Goal: Check status: Check status

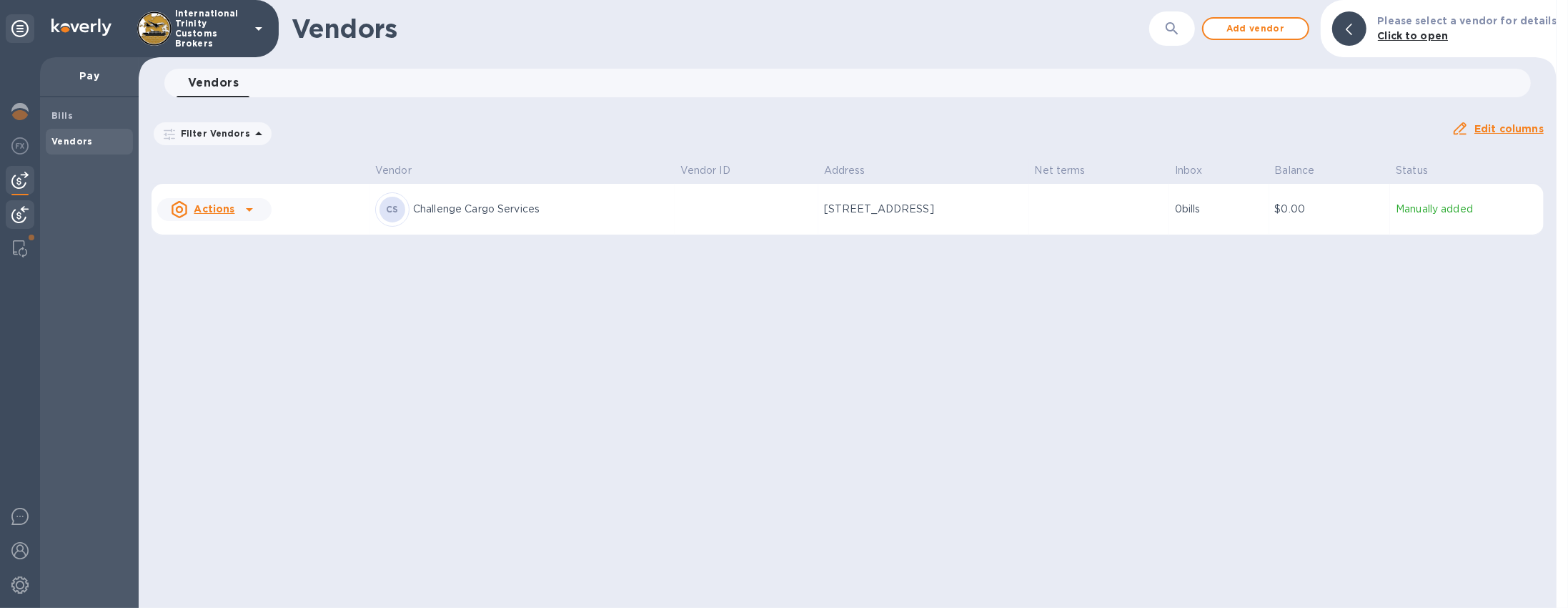
click at [11, 217] on img at bounding box center [20, 214] width 17 height 17
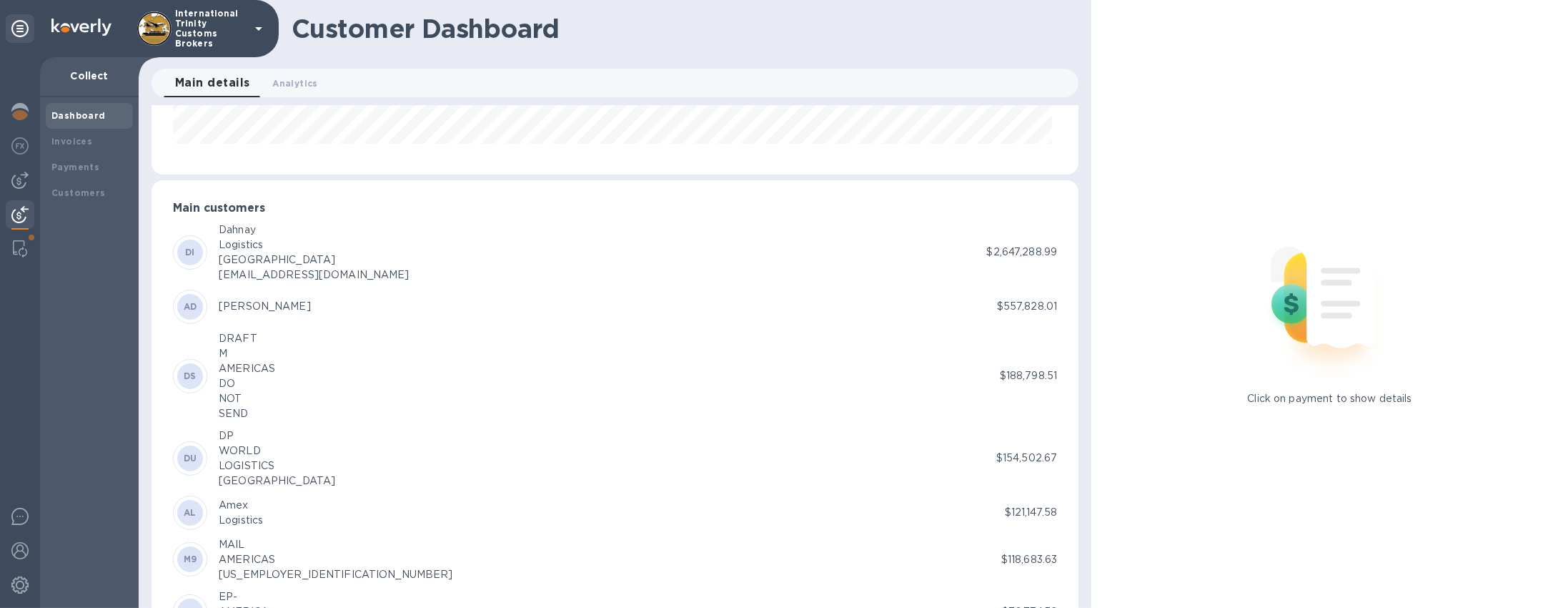
scroll to position [299, 0]
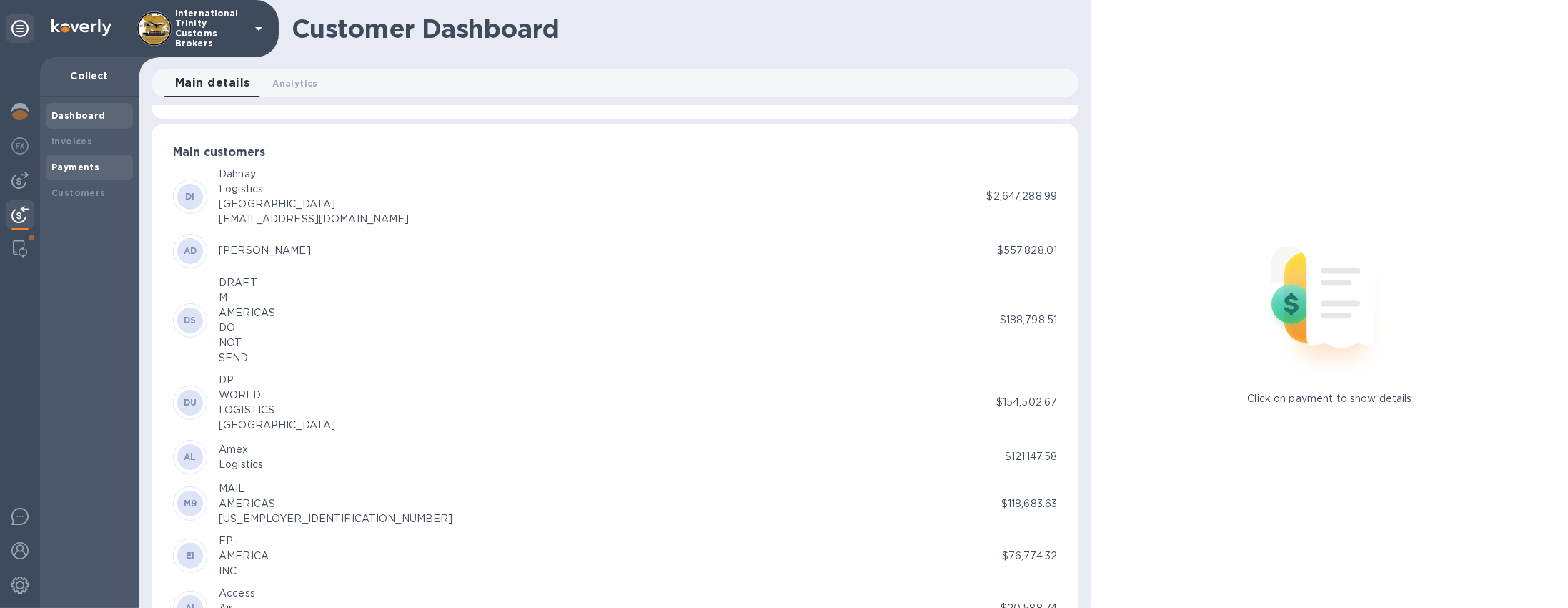
click at [84, 166] on b "Payments" at bounding box center [75, 167] width 48 height 11
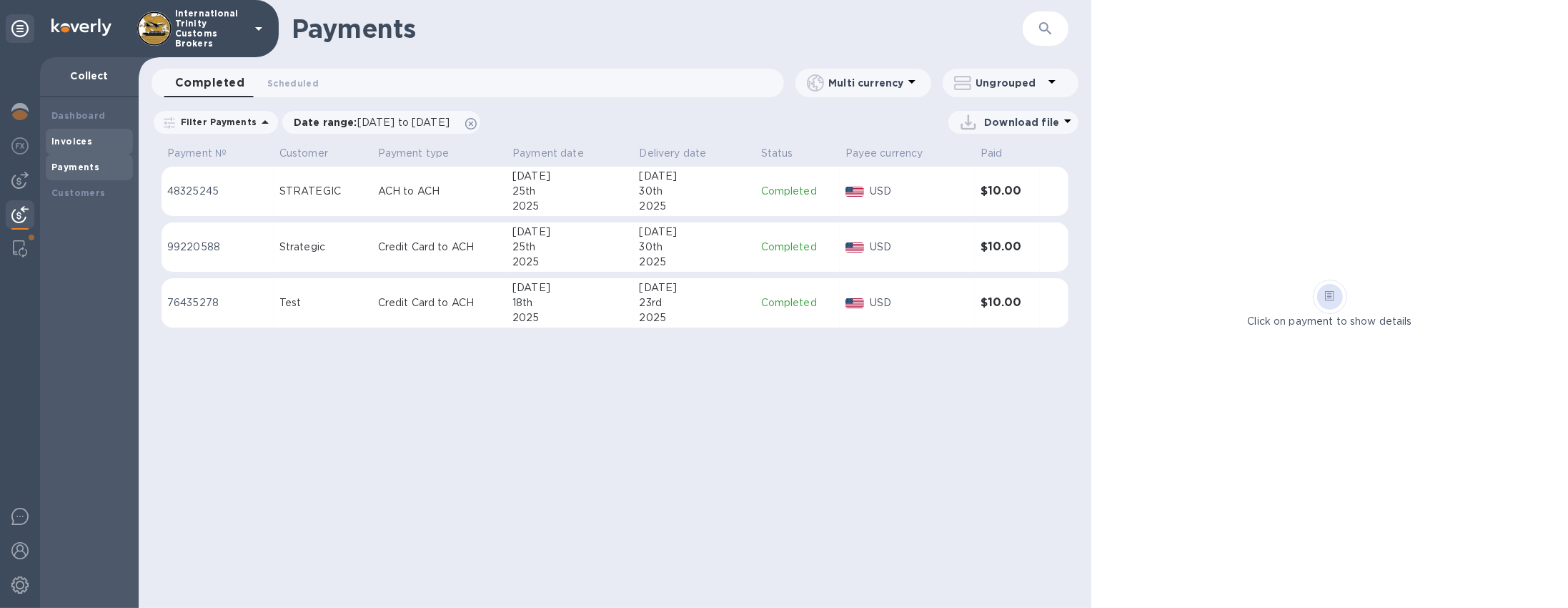
click at [93, 139] on div "Invoices" at bounding box center [90, 141] width 76 height 14
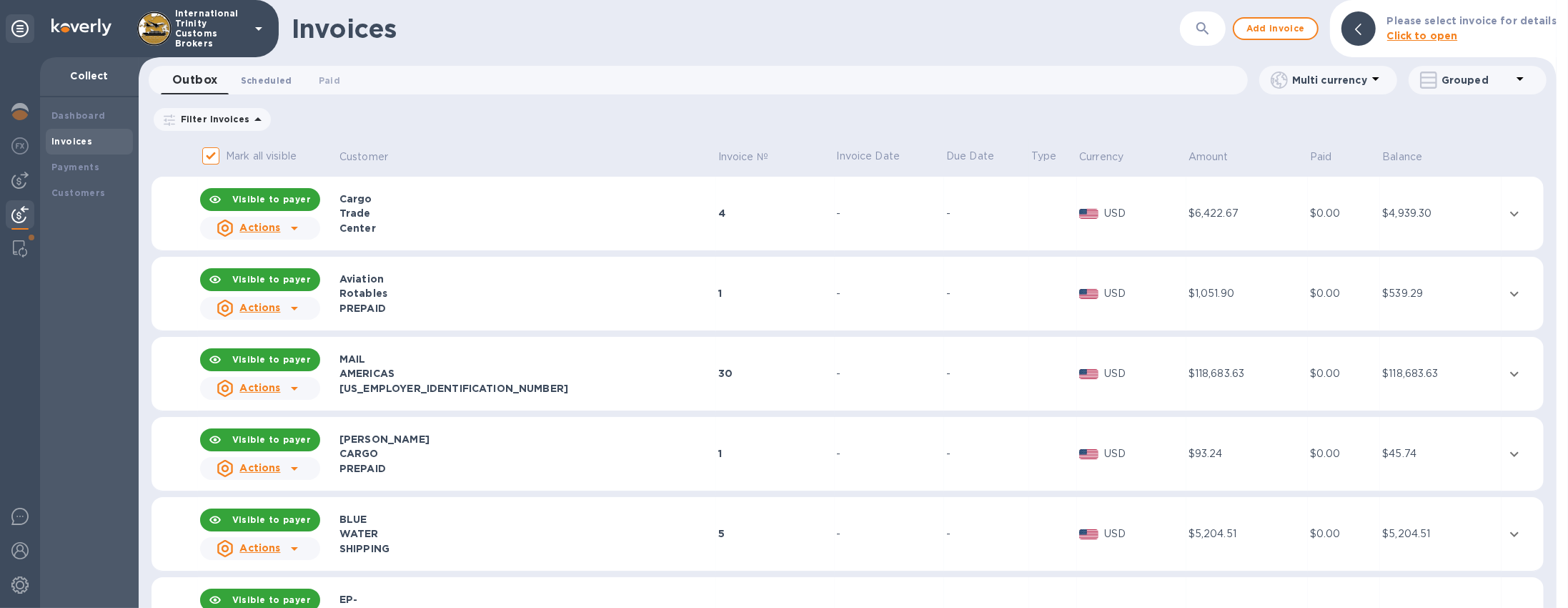
click at [259, 82] on span "Scheduled 0" at bounding box center [266, 80] width 52 height 15
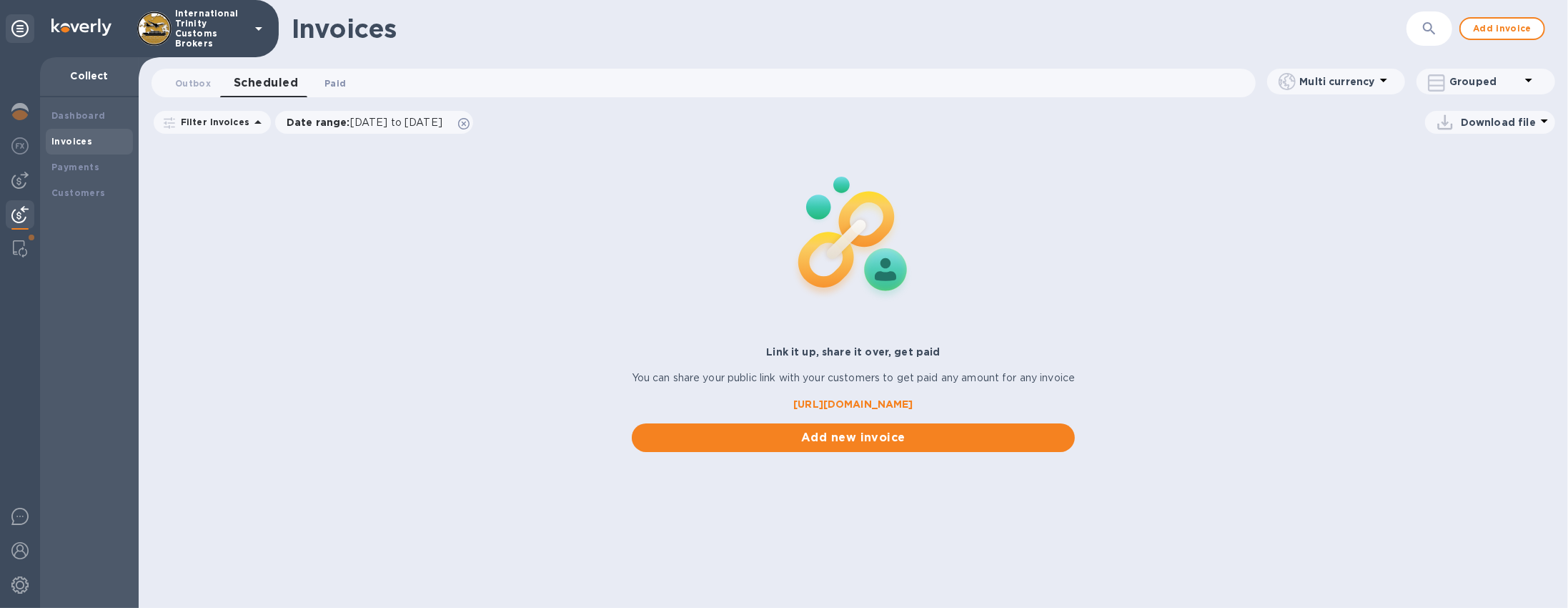
click at [339, 83] on span "Paid 0" at bounding box center [335, 83] width 21 height 15
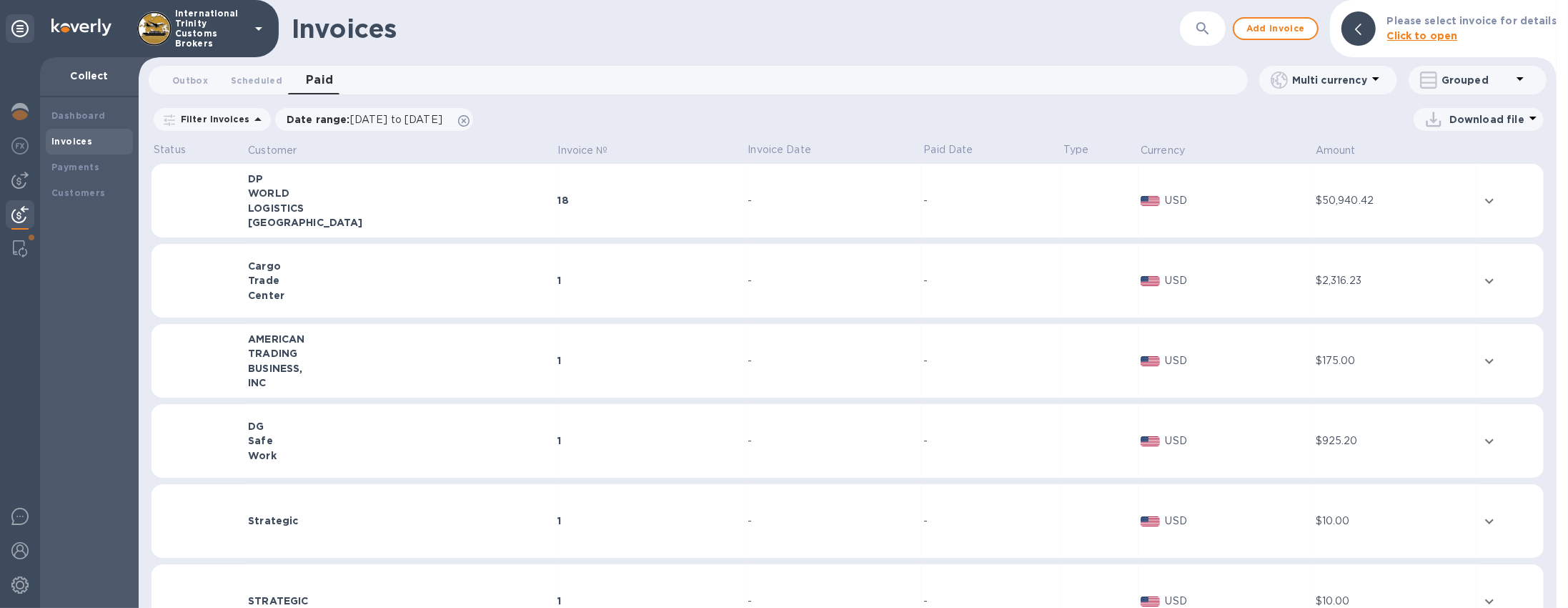
click at [950, 198] on div "-" at bounding box center [991, 200] width 136 height 15
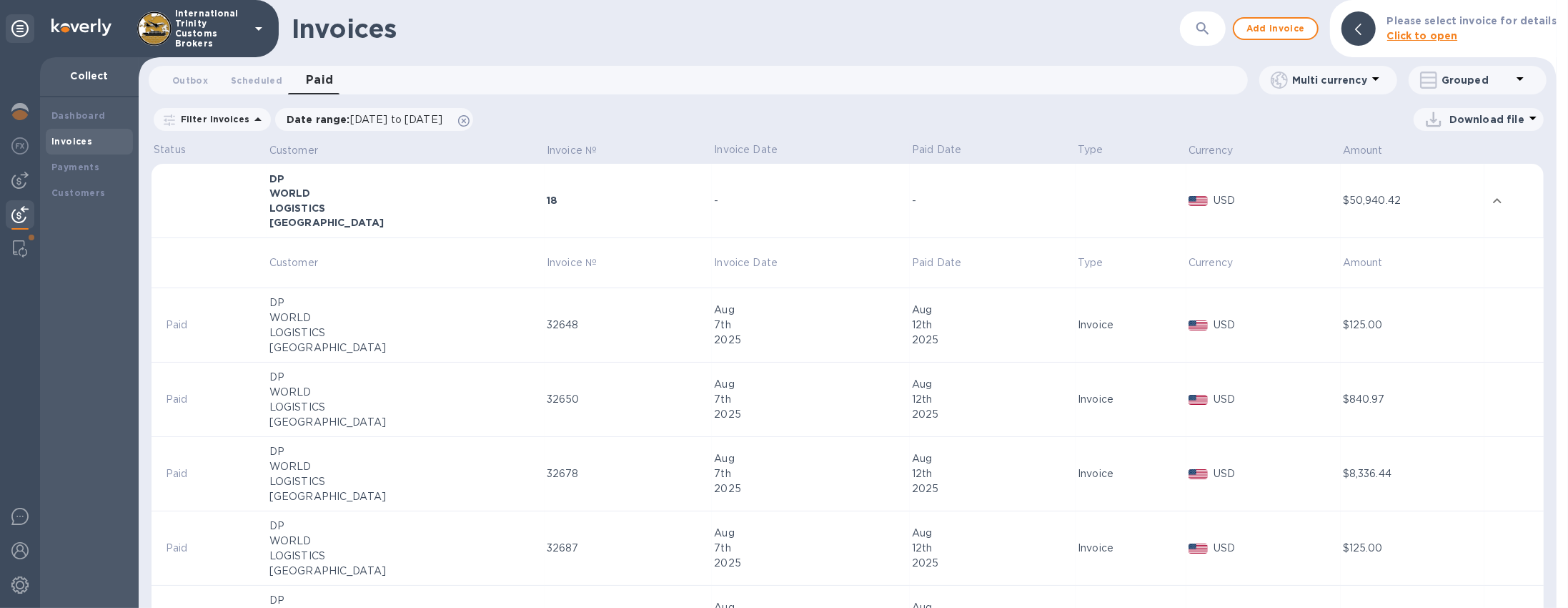
click at [20, 209] on img at bounding box center [20, 214] width 17 height 17
click at [102, 116] on div "Dashboard" at bounding box center [90, 116] width 76 height 14
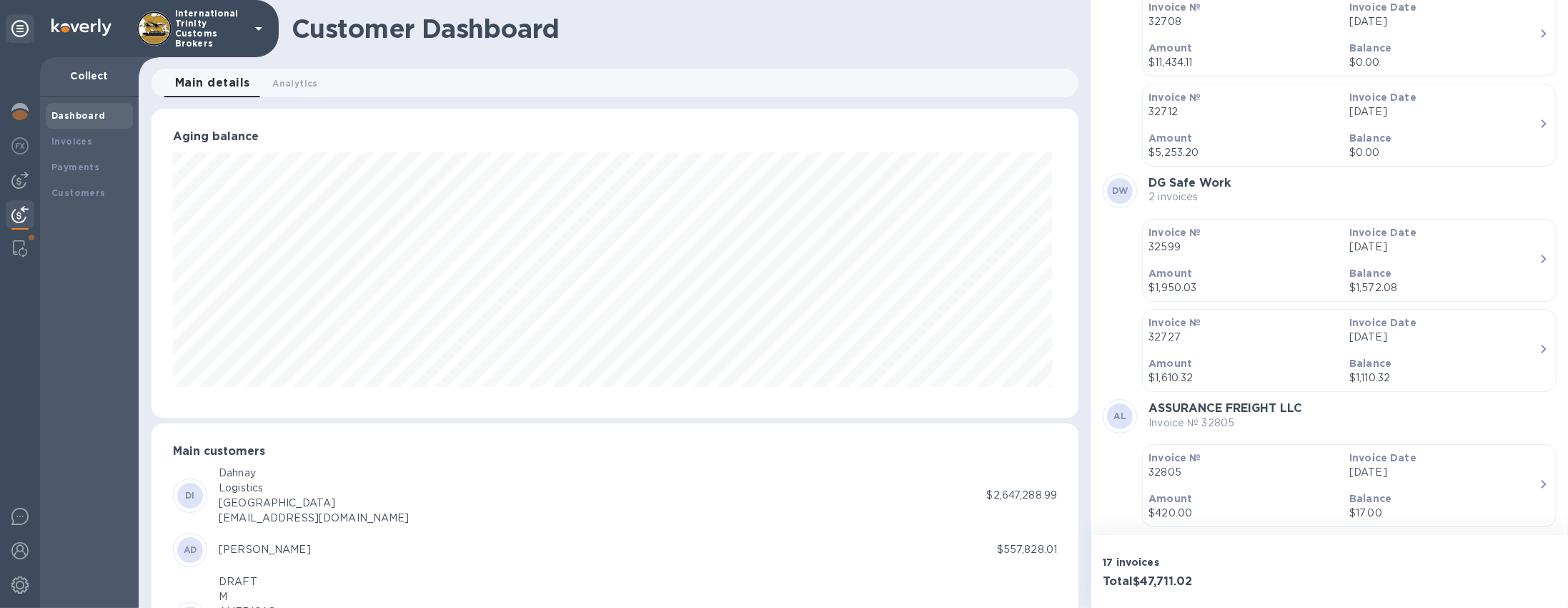
scroll to position [999, 0]
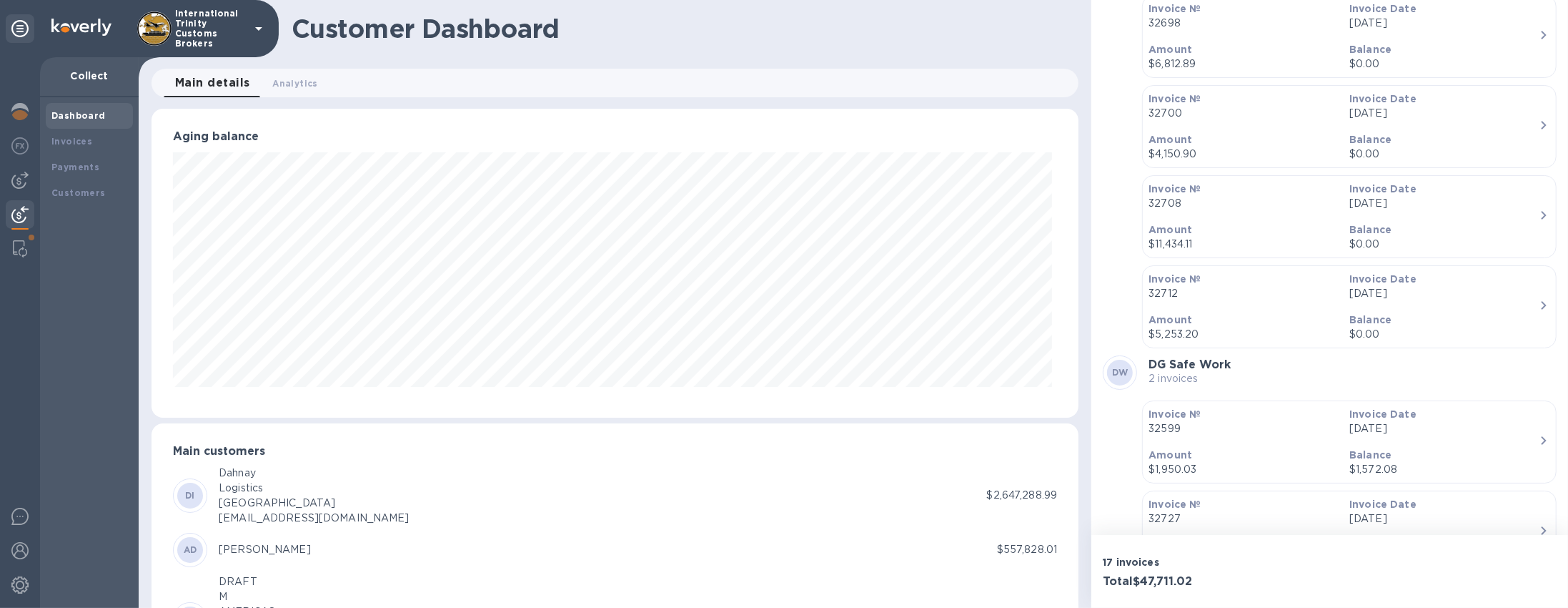
click at [1436, 317] on p "Balance" at bounding box center [1443, 320] width 190 height 14
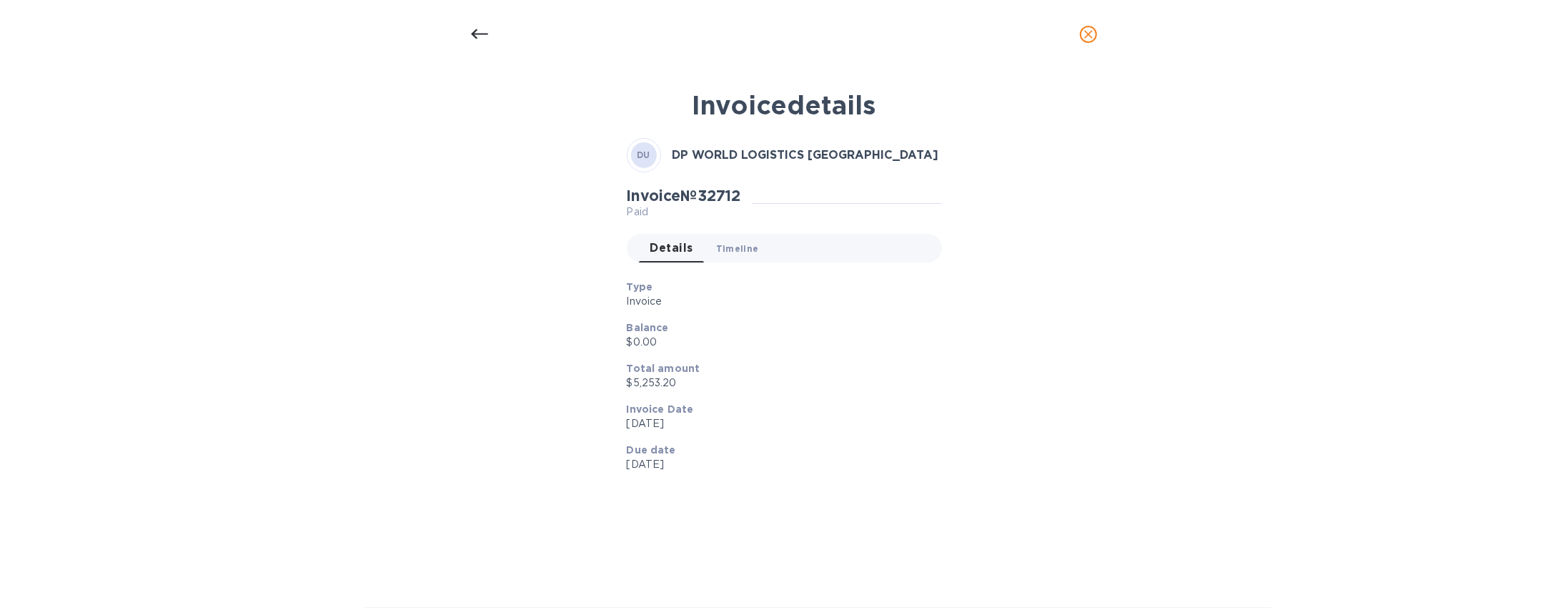
click at [721, 249] on span "Timeline 0" at bounding box center [738, 248] width 43 height 15
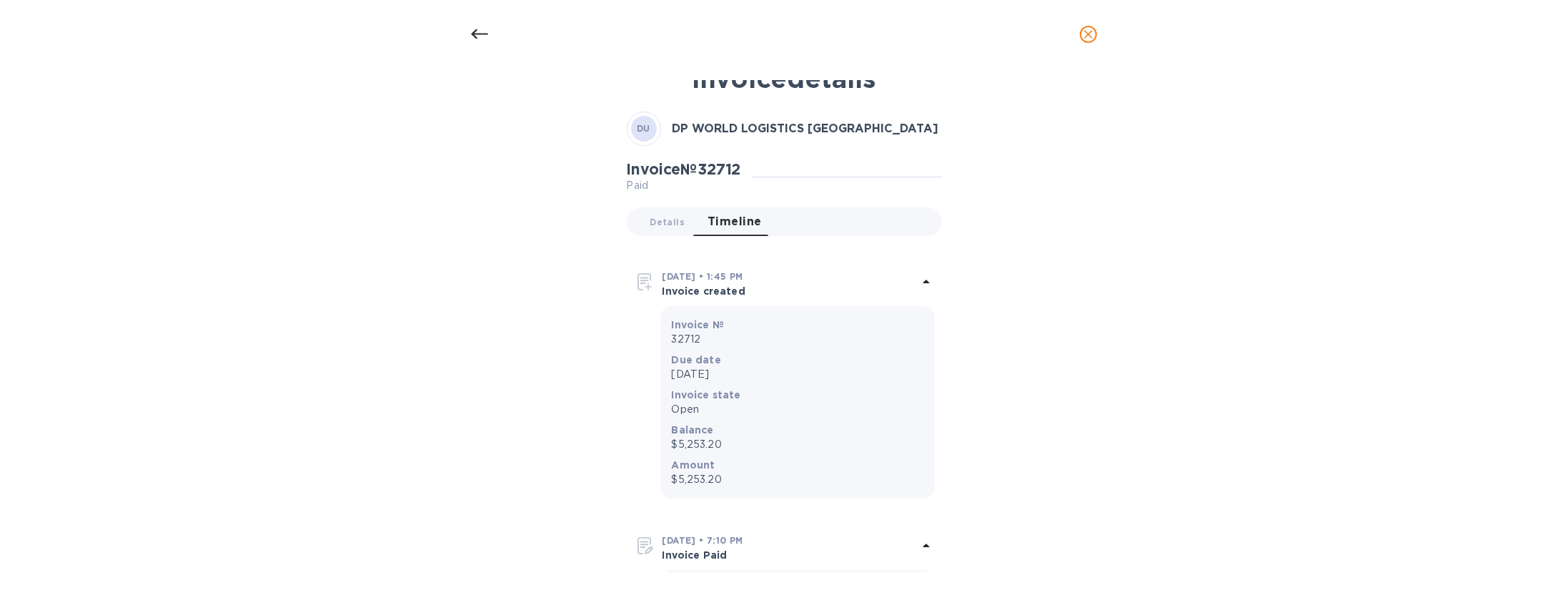
scroll to position [0, 0]
